Goal: Information Seeking & Learning: Learn about a topic

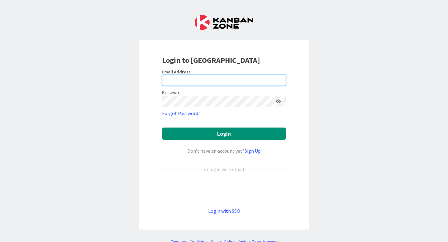
click at [214, 77] on input "email" at bounding box center [224, 80] width 124 height 11
type input "a"
type input "[EMAIL_ADDRESS][PERSON_NAME][DOMAIN_NAME]"
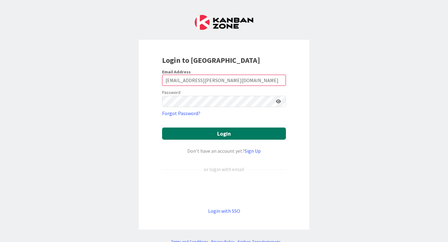
click at [215, 128] on button "Login" at bounding box center [224, 134] width 124 height 12
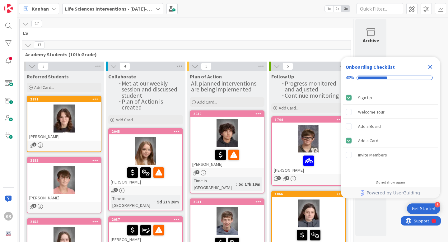
click at [434, 67] on div "Close Checklist" at bounding box center [430, 67] width 10 height 10
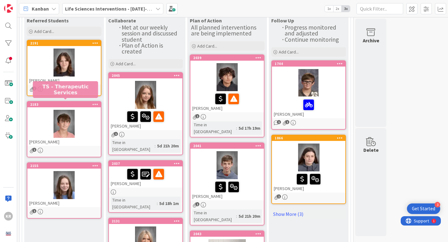
scroll to position [58, 0]
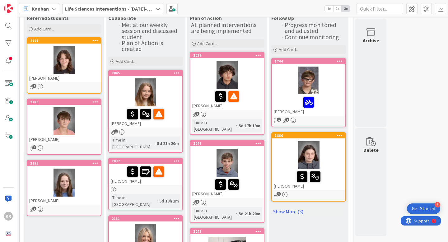
click at [91, 130] on div at bounding box center [63, 121] width 73 height 28
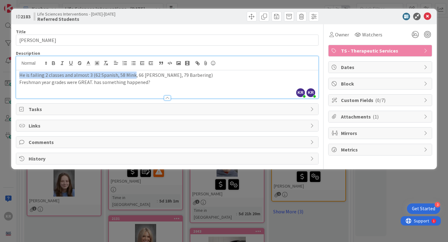
drag, startPoint x: 118, startPoint y: 64, endPoint x: 133, endPoint y: 76, distance: 19.0
click at [133, 76] on p "He is failing 2 classes and almost 3 (62 Spanish, 58 Mink, 66 [PERSON_NAME], 79…" at bounding box center [167, 75] width 296 height 7
click at [131, 77] on p "He is failing 2 classes and almost 3 (62 Spanish, 58 Mink, 66 [PERSON_NAME], 79…" at bounding box center [167, 75] width 296 height 7
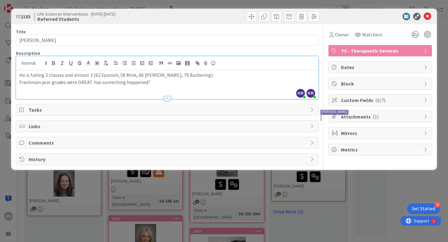
click at [6, 95] on div "ID 2183 Life Sciences Interventions - [DATE]-[DATE] Referred Students Title 13 …" at bounding box center [224, 121] width 448 height 242
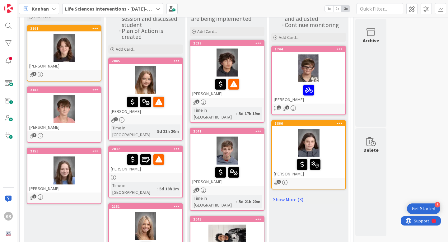
click at [81, 179] on div at bounding box center [63, 170] width 73 height 28
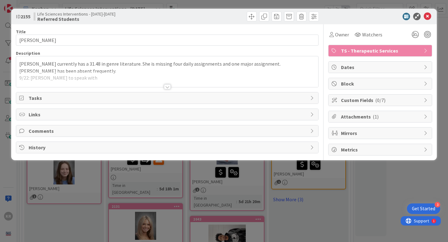
click at [168, 88] on div at bounding box center [167, 86] width 7 height 5
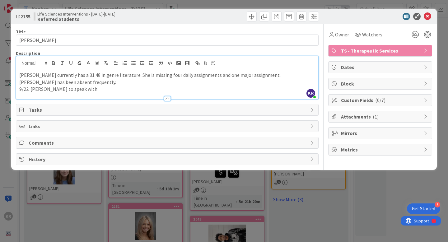
click at [8, 151] on div "ID 2155 Life Sciences Interventions - [DATE]-[DATE] Referred Students Title 13 …" at bounding box center [224, 121] width 448 height 242
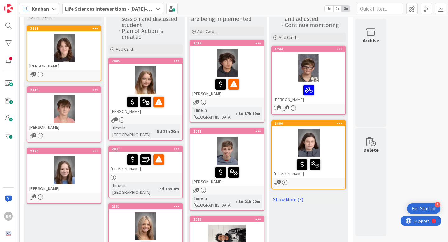
click at [174, 78] on div at bounding box center [145, 80] width 73 height 28
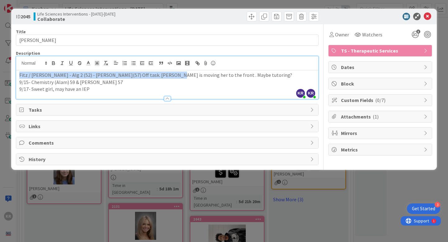
drag, startPoint x: 124, startPoint y: 64, endPoint x: 157, endPoint y: 74, distance: 34.2
click at [157, 74] on p "Fitz / [PERSON_NAME] - Alg 2 (52) - [PERSON_NAME](57) Off task. [PERSON_NAME] i…" at bounding box center [167, 75] width 296 height 7
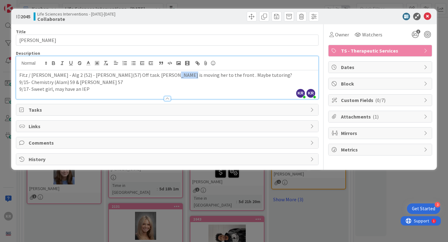
click at [157, 74] on p "Fitz / [PERSON_NAME] - Alg 2 (52) - [PERSON_NAME](57) Off task. [PERSON_NAME] i…" at bounding box center [167, 75] width 296 height 7
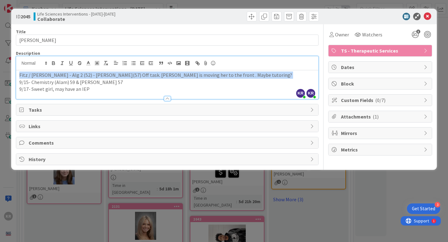
click at [157, 74] on p "Fitz / [PERSON_NAME] - Alg 2 (52) - [PERSON_NAME](57) Off task. [PERSON_NAME] i…" at bounding box center [167, 75] width 296 height 7
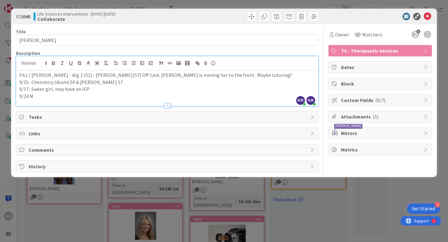
click at [235, 81] on p "9/15- Chemistry (Alam) 59 & [PERSON_NAME] 57" at bounding box center [167, 82] width 296 height 7
click at [239, 77] on p "Fitz / [PERSON_NAME] - Alg 2 (52) - [PERSON_NAME](57) Off task. [PERSON_NAME] i…" at bounding box center [167, 75] width 296 height 7
click at [142, 91] on p "9/17- Sweet girl, may have an IEP" at bounding box center [167, 89] width 296 height 7
click at [140, 95] on p "9/24" at bounding box center [167, 96] width 296 height 7
click at [0, 82] on div "ID 2045 Life Sciences Interventions - [DATE]-[DATE] Collaborate Title 18 / 128 …" at bounding box center [224, 121] width 448 height 242
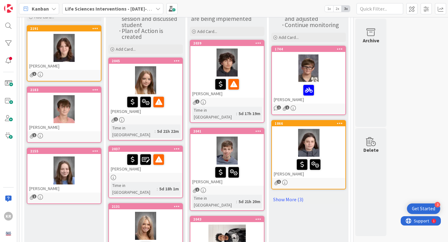
click at [149, 164] on div "[PERSON_NAME]" at bounding box center [145, 162] width 73 height 21
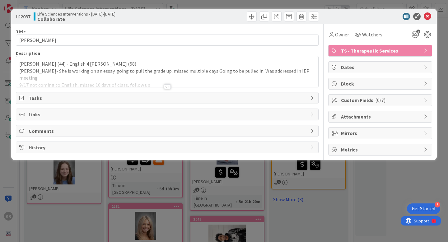
click at [165, 87] on div at bounding box center [167, 86] width 7 height 5
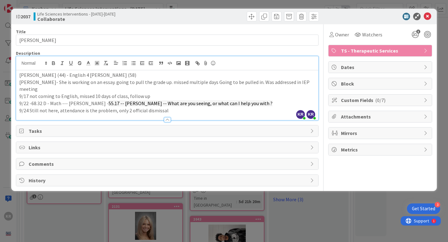
click at [167, 107] on p "9/24 Still not here, attendance is the problem, only 2 official dismissal" at bounding box center [167, 110] width 296 height 7
click at [249, 107] on p "9/24 Still not here, attendance is the problem, only 2 official dismissals, 9 d…" at bounding box center [167, 110] width 296 height 7
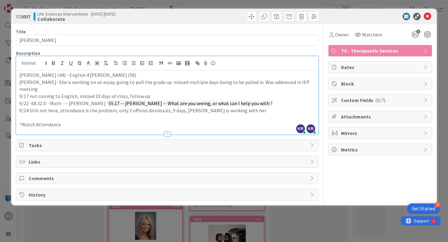
click at [56, 121] on p "*Watch Attendance" at bounding box center [167, 124] width 296 height 7
click at [96, 63] on icon at bounding box center [97, 63] width 6 height 6
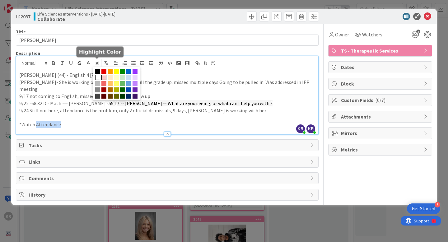
click at [105, 78] on span at bounding box center [103, 77] width 5 height 5
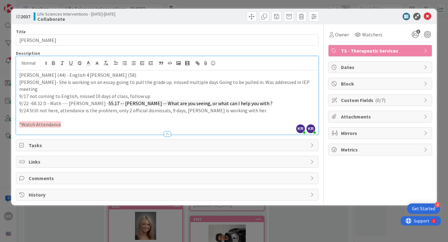
click at [92, 128] on div "Title 12 / 128 [PERSON_NAME] Description KR [PERSON_NAME] joined 3 m ago KR [PE…" at bounding box center [167, 112] width 303 height 176
click at [2, 145] on div "ID 2037 Life Sciences Interventions - [DATE]-[DATE] Collaborate Title 12 / 128 …" at bounding box center [224, 121] width 448 height 242
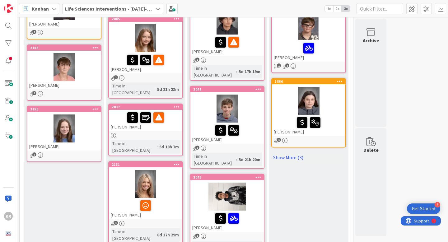
scroll to position [80, 0]
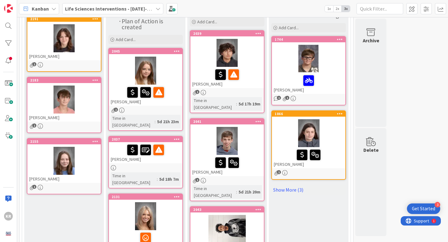
click at [89, 40] on div at bounding box center [63, 38] width 73 height 28
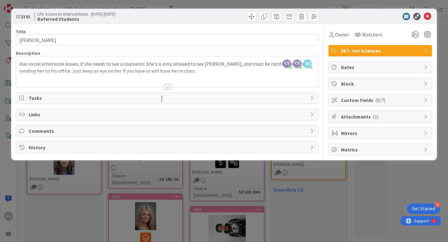
click at [6, 150] on div "ID 2191 Life Sciences Interventions - [DATE]-[DATE] Referred Students Title 14 …" at bounding box center [224, 121] width 448 height 242
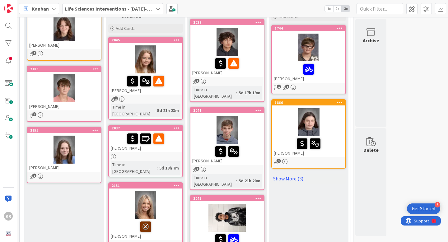
scroll to position [91, 0]
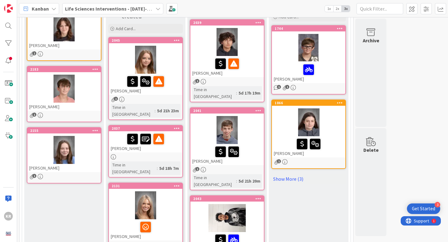
click at [254, 48] on div at bounding box center [226, 42] width 73 height 28
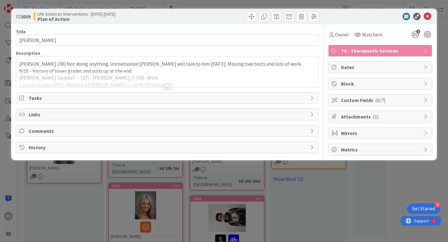
click at [169, 88] on div at bounding box center [167, 86] width 7 height 5
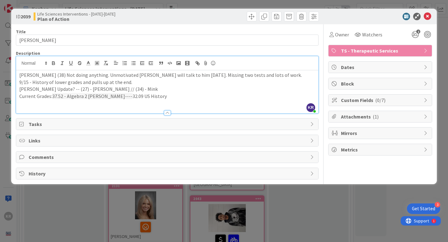
click at [169, 88] on p "[PERSON_NAME] Update? -- (27) - [PERSON_NAME] // (34) - Mink" at bounding box center [167, 89] width 296 height 7
click at [169, 95] on p "Current Grades: 37.52 - Algebra 2 [PERSON_NAME]---- 32.09 US History" at bounding box center [167, 96] width 296 height 7
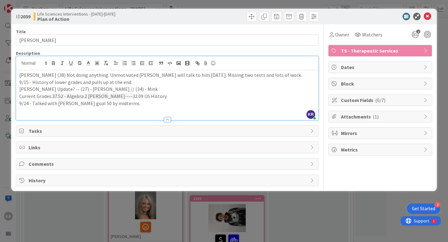
click at [84, 211] on div "ID 2039 Life Sciences Interventions - [DATE]-[DATE] Plan of Action Title 12 / 1…" at bounding box center [224, 121] width 448 height 242
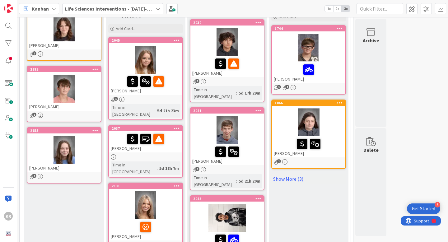
click at [246, 44] on div at bounding box center [226, 42] width 73 height 28
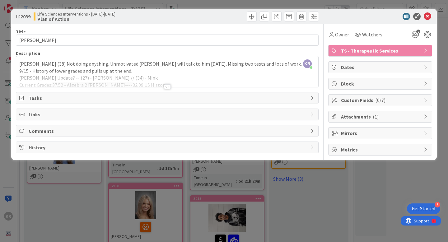
click at [169, 88] on div at bounding box center [167, 86] width 7 height 5
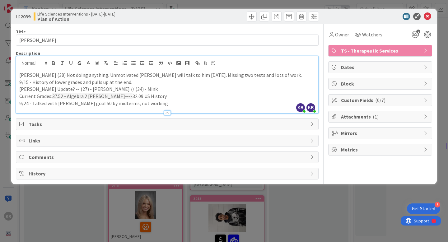
click at [164, 96] on p "Current Grades: 37.52 - Algebra 2 [PERSON_NAME]---- 32.09 US History" at bounding box center [167, 96] width 296 height 7
click at [162, 103] on p "9/24 - Talked with [PERSON_NAME] goal 50 by midterms, not working" at bounding box center [167, 103] width 296 height 7
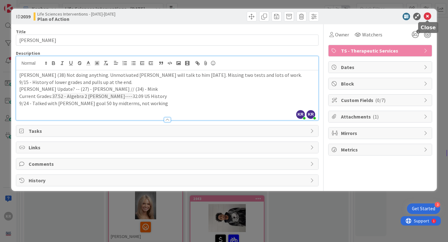
click at [428, 15] on icon at bounding box center [427, 16] width 7 height 7
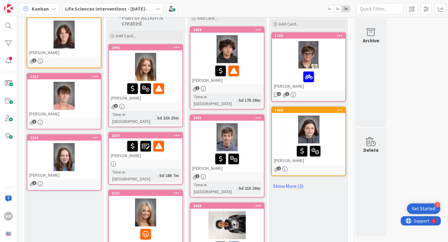
scroll to position [120, 0]
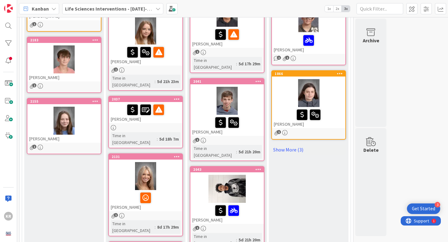
click at [254, 204] on div at bounding box center [227, 210] width 70 height 13
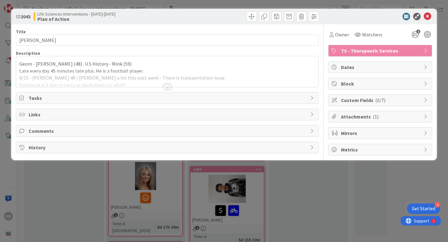
click at [170, 81] on div at bounding box center [167, 79] width 302 height 16
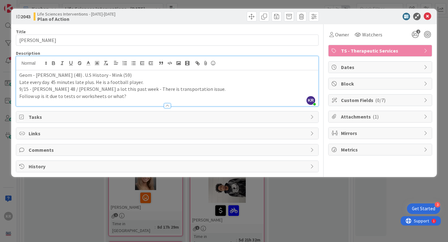
click at [136, 95] on p "Follow up is it due to tests or worksheets or what?" at bounding box center [167, 96] width 296 height 7
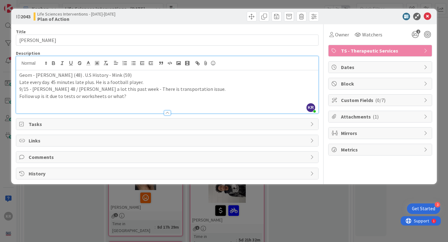
click at [84, 208] on div "ID 2043 Life Sciences Interventions - [DATE]-[DATE] Plan of Action Title 10 / 1…" at bounding box center [224, 121] width 448 height 242
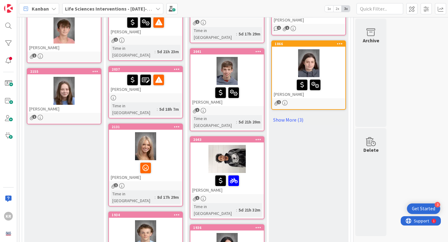
scroll to position [149, 0]
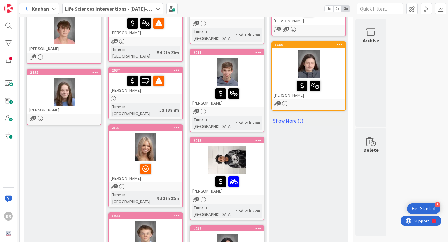
click at [256, 175] on div at bounding box center [227, 181] width 70 height 13
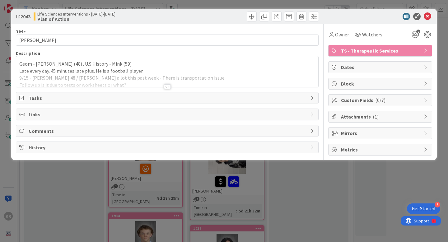
click at [164, 86] on div at bounding box center [167, 86] width 7 height 5
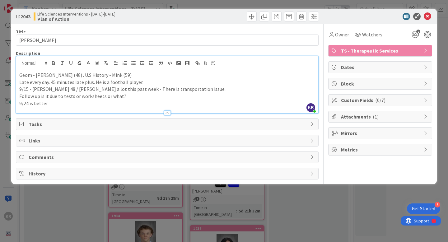
click at [156, 98] on p "Follow up is it due to tests or worksheets or what?" at bounding box center [167, 96] width 296 height 7
click at [154, 103] on p "9/24 is better" at bounding box center [167, 103] width 296 height 7
click at [37, 76] on p "Geom - [PERSON_NAME] (48) . U.S History - Mink (59)" at bounding box center [167, 75] width 296 height 7
click at [61, 78] on p "Geom - [PERSON_NAME] (48) . U.S History - Mink (59)" at bounding box center [167, 75] width 296 height 7
click at [64, 207] on div "ID 2043 Life Sciences Interventions - [DATE]-[DATE] Plan of Action Title 10 / 1…" at bounding box center [224, 121] width 448 height 242
